Goal: Answer question/provide support

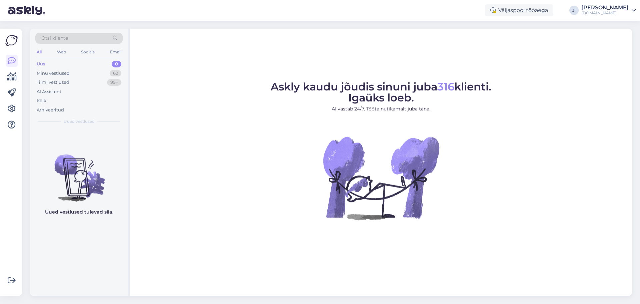
click at [622, 5] on div "[PERSON_NAME]" at bounding box center [605, 7] width 47 height 5
click at [564, 55] on div "Logi välja" at bounding box center [577, 57] width 119 height 12
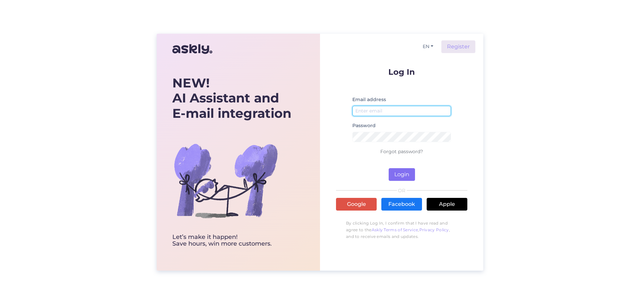
type input "[EMAIL_ADDRESS][DOMAIN_NAME]"
click at [408, 171] on button "Login" at bounding box center [402, 174] width 26 height 13
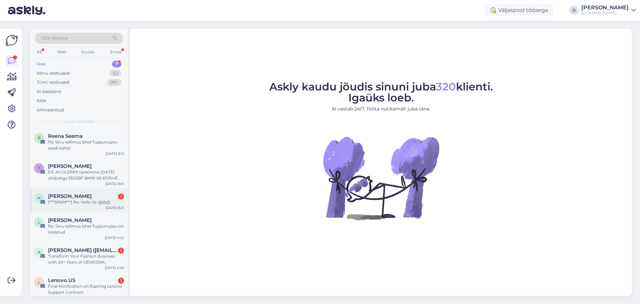
click at [83, 205] on div "[PERSON_NAME] 1 [***SPAM***] Re: Hello Sir @@@ [DATE] 8:21" at bounding box center [79, 200] width 98 height 24
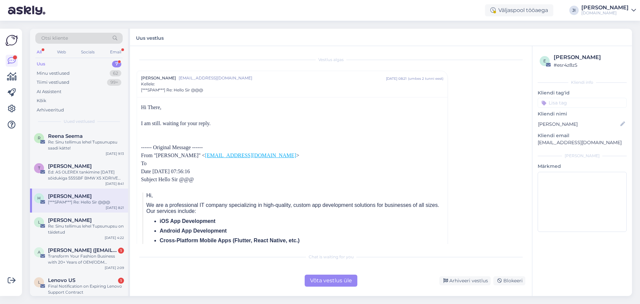
click at [329, 273] on div "Chat is waiting for you Võta vestlus üle Arhiveeri vestlus Blokeeri" at bounding box center [331, 268] width 389 height 37
click at [330, 278] on div "Võta vestlus üle" at bounding box center [331, 281] width 53 height 12
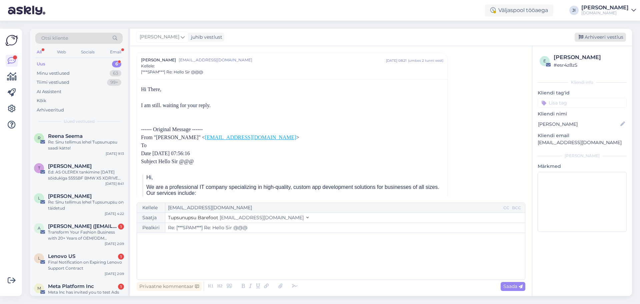
click at [602, 40] on div "Arhiveeri vestlus" at bounding box center [600, 37] width 51 height 9
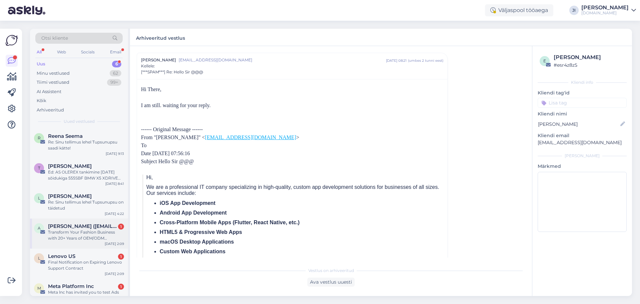
click at [82, 243] on div "A [PERSON_NAME] ([EMAIL_ADDRESS][DOMAIN_NAME]) 1 Transform Your Fashion Busines…" at bounding box center [79, 233] width 98 height 30
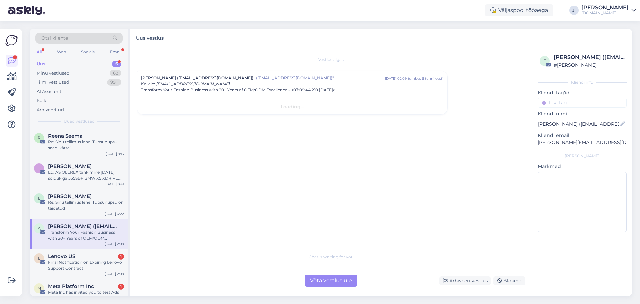
scroll to position [0, 0]
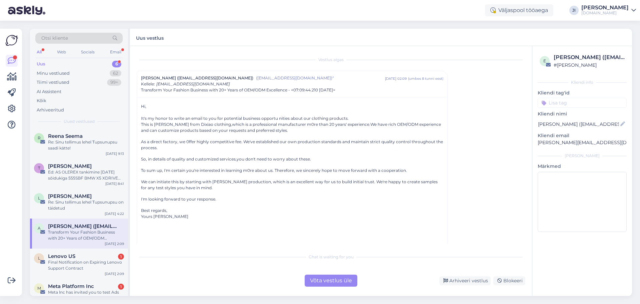
click at [327, 284] on div "Võta vestlus üle" at bounding box center [331, 281] width 53 height 12
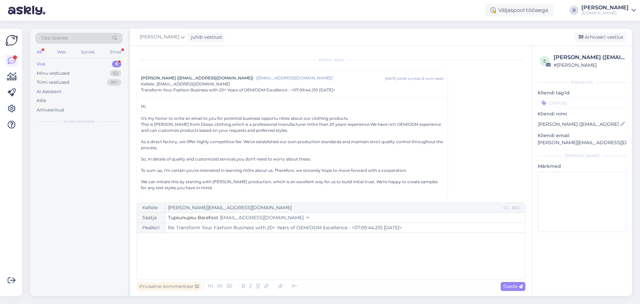
scroll to position [18, 0]
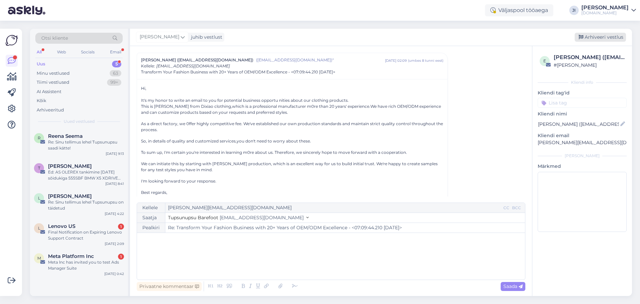
click at [597, 40] on div "Arhiveeri vestlus" at bounding box center [600, 37] width 51 height 9
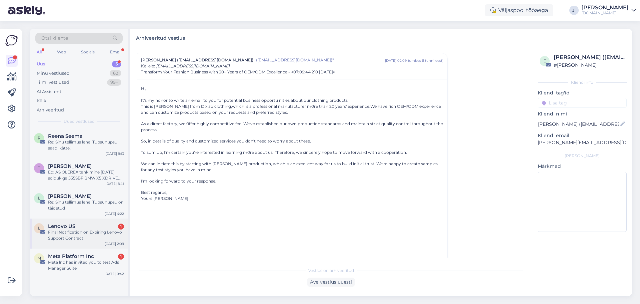
click at [92, 225] on div "Lenovo US 1" at bounding box center [86, 226] width 76 height 6
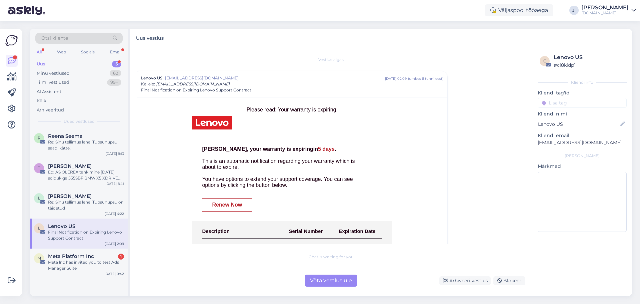
click at [343, 278] on div "Võta vestlus üle" at bounding box center [331, 281] width 53 height 12
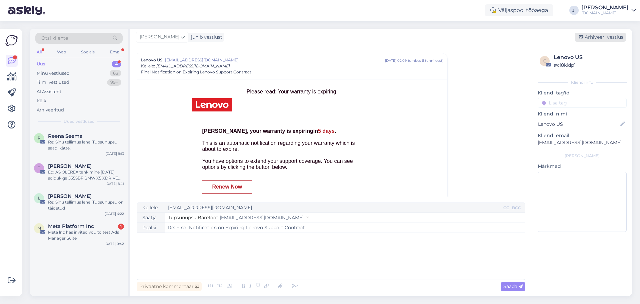
click at [600, 35] on div "Arhiveeri vestlus" at bounding box center [600, 37] width 51 height 9
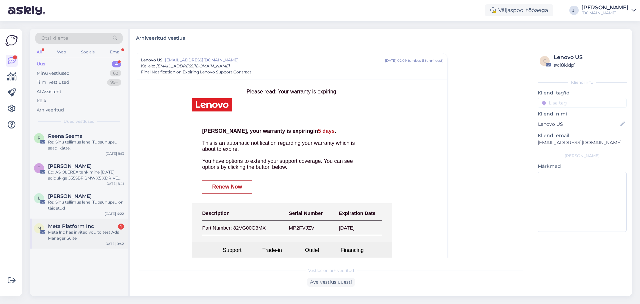
click at [73, 237] on div "Meta lnc has invited you to test Ads Manager Suite" at bounding box center [86, 235] width 76 height 12
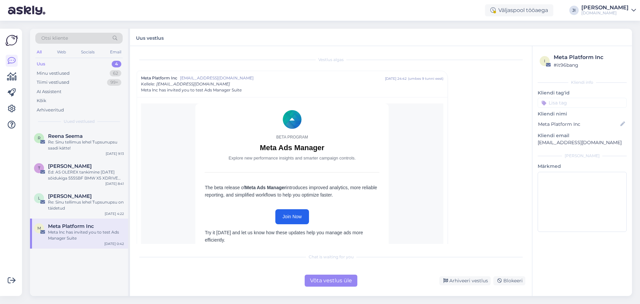
click at [328, 280] on div "Võta vestlus üle" at bounding box center [331, 281] width 53 height 12
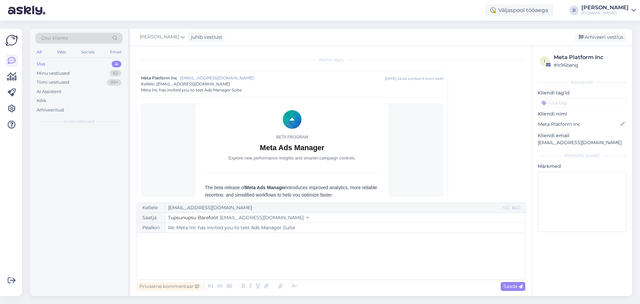
scroll to position [18, 0]
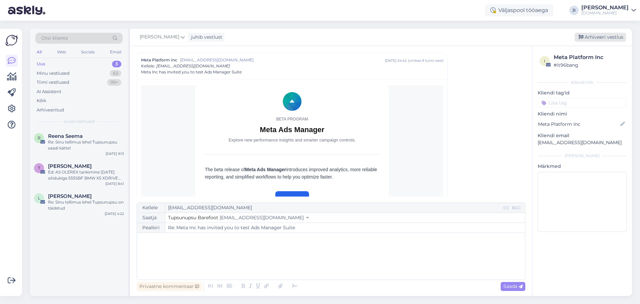
click at [602, 33] on div "Arhiveeri vestlus" at bounding box center [600, 37] width 51 height 9
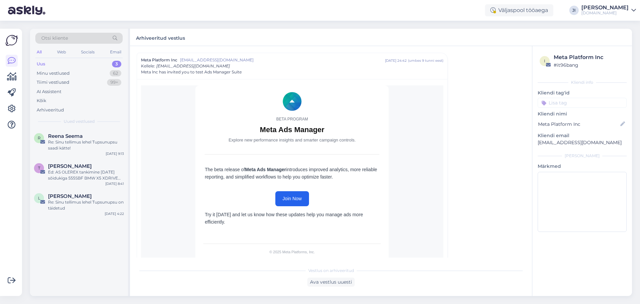
click at [78, 64] on div "Uus 3" at bounding box center [78, 63] width 87 height 9
click at [75, 64] on div "Uus 3" at bounding box center [78, 63] width 87 height 9
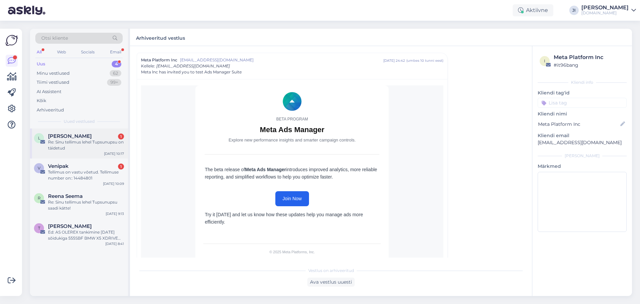
click at [83, 135] on div "[PERSON_NAME] 1" at bounding box center [86, 136] width 76 height 6
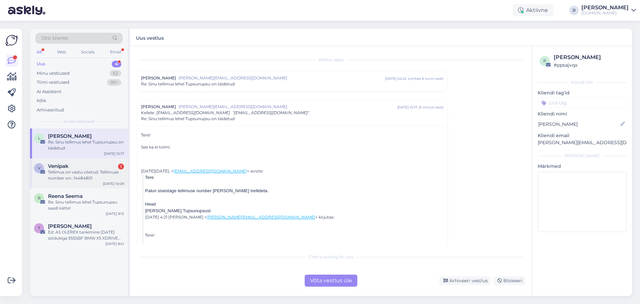
click at [87, 162] on div "V Venipak 1 Tellimus on vastu võetud. Tellimuse number on:: 14484801 [DATE] 10:…" at bounding box center [79, 173] width 98 height 30
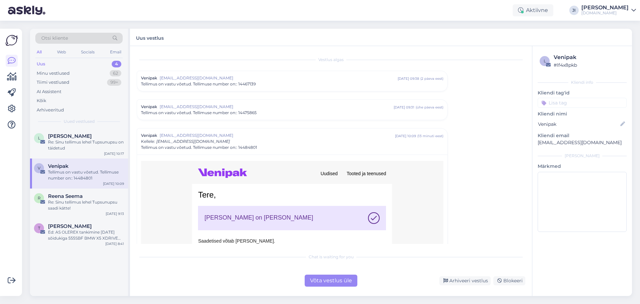
click at [322, 280] on div "Võta vestlus üle" at bounding box center [331, 281] width 53 height 12
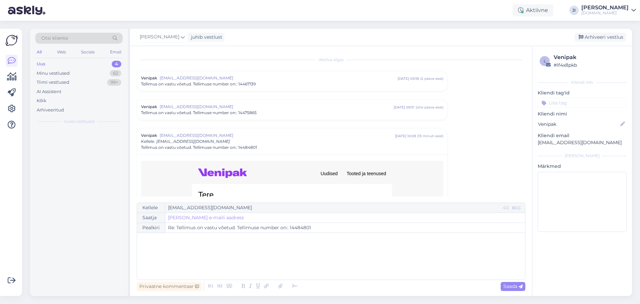
scroll to position [75, 0]
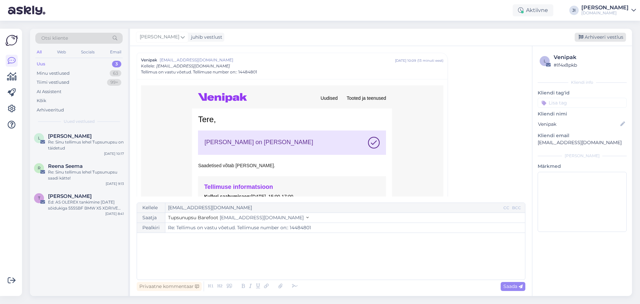
click at [599, 35] on div "Arhiveeri vestlus" at bounding box center [600, 37] width 51 height 9
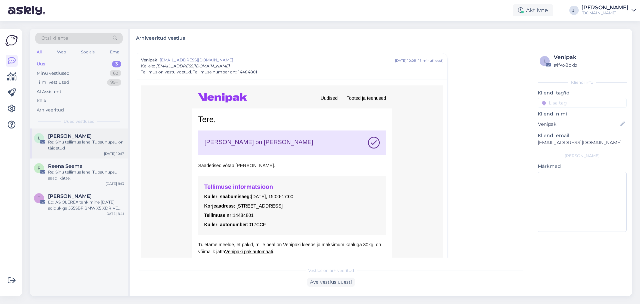
click at [77, 137] on span "[PERSON_NAME]" at bounding box center [70, 136] width 44 height 6
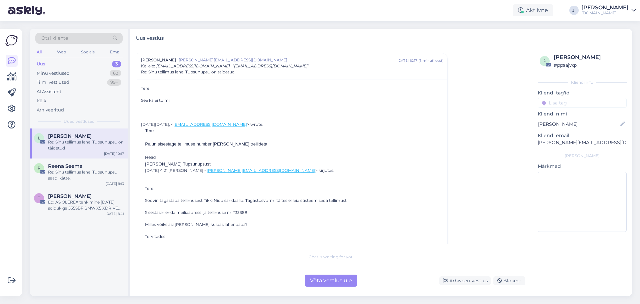
click at [99, 67] on div "Uus 3" at bounding box center [78, 63] width 87 height 9
type textarea "vastatud"
